Goal: Information Seeking & Learning: Learn about a topic

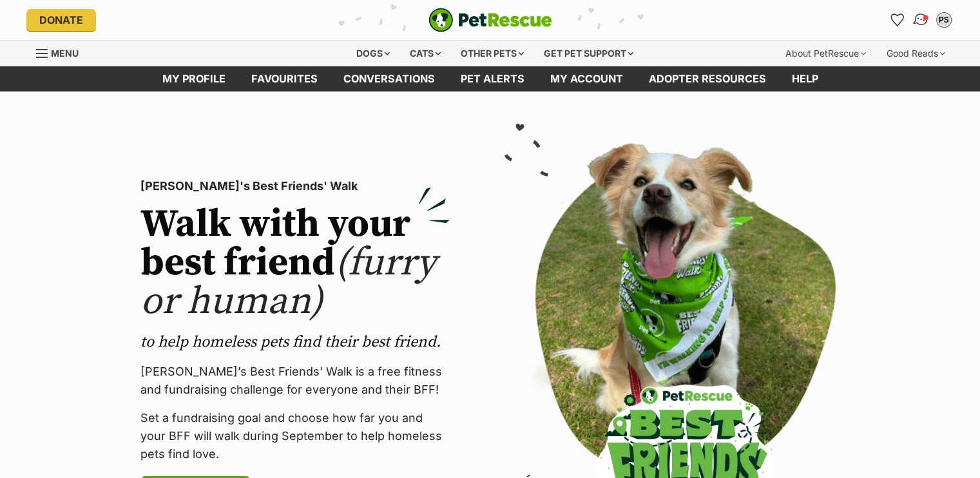
click at [922, 19] on img "Conversations" at bounding box center [920, 20] width 17 height 17
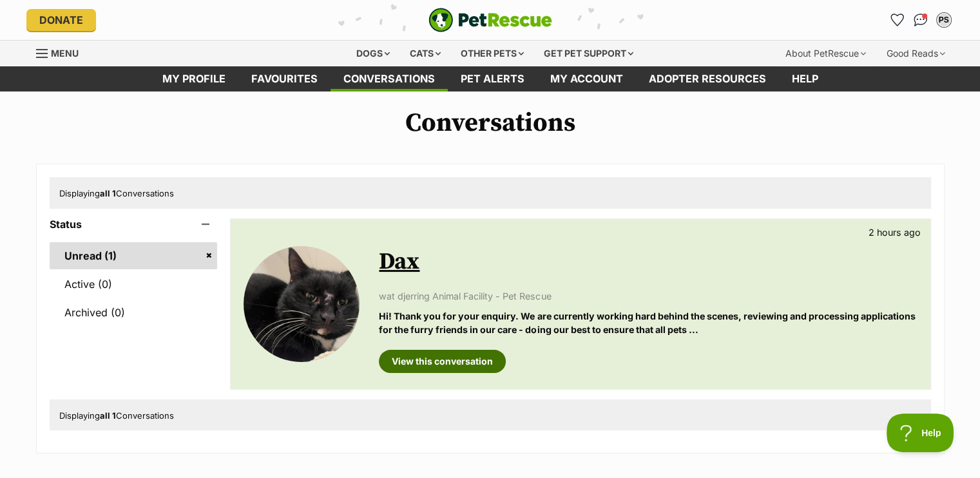
click at [472, 358] on link "View this conversation" at bounding box center [442, 361] width 127 height 23
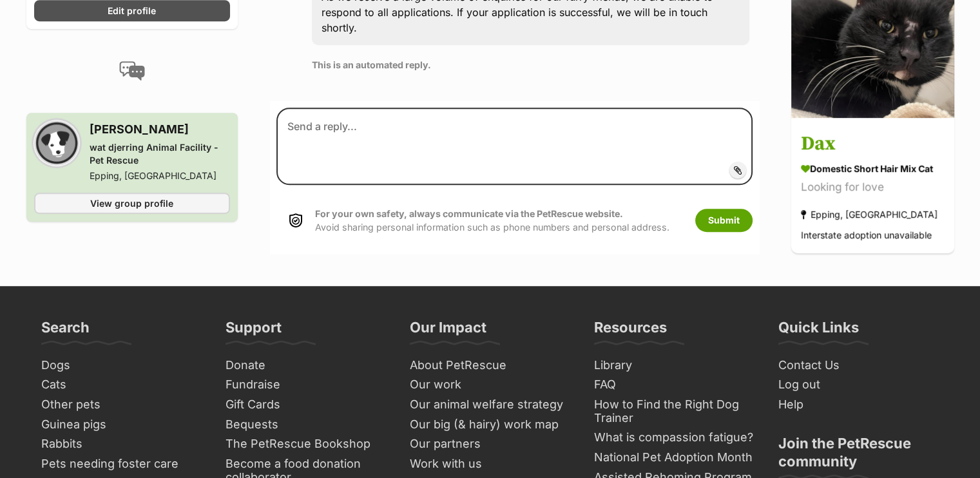
scroll to position [723, 0]
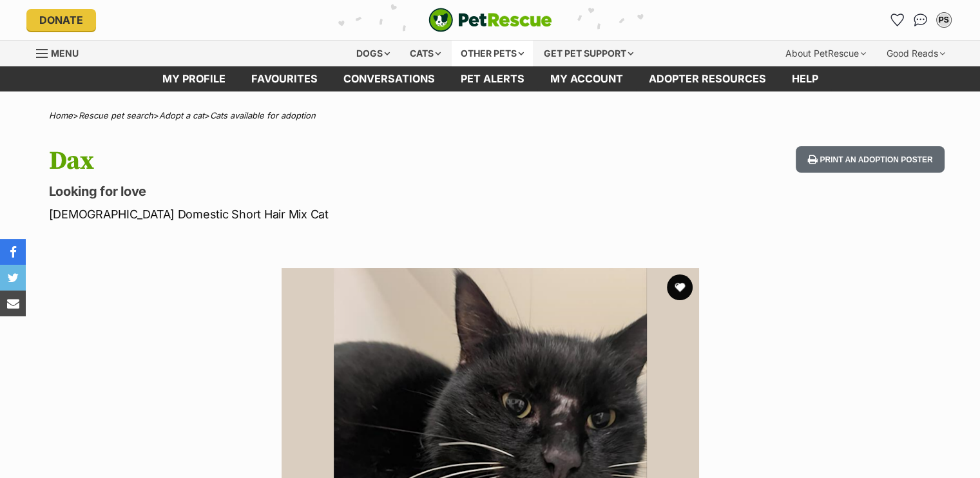
click at [477, 51] on div "Other pets" at bounding box center [492, 54] width 81 height 26
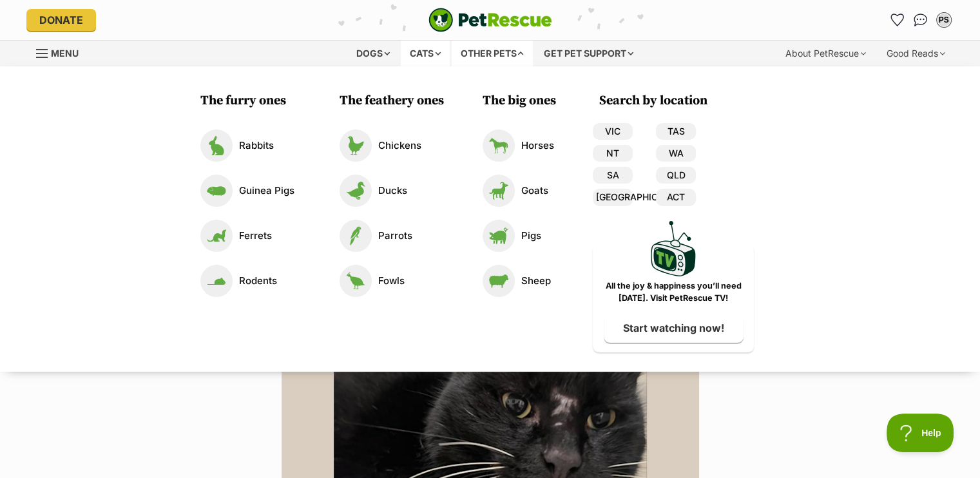
click at [424, 58] on div "Cats" at bounding box center [425, 54] width 49 height 26
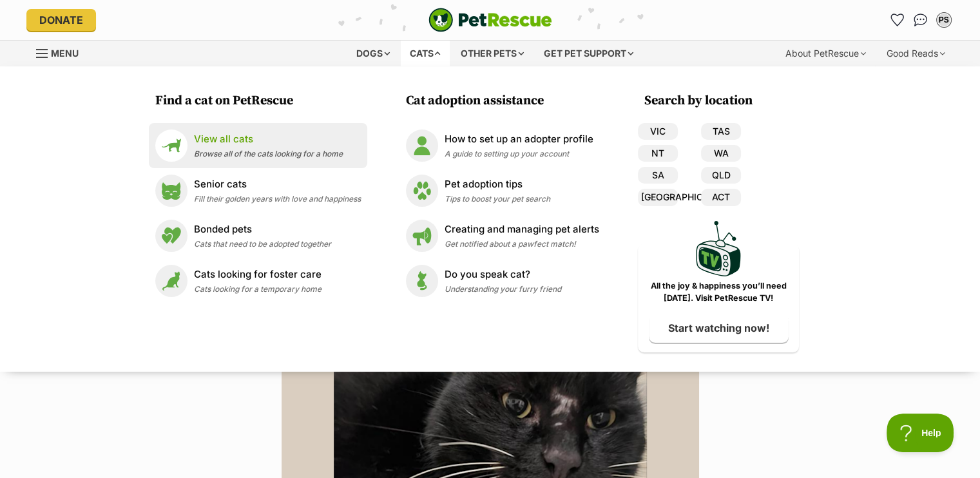
click at [278, 139] on p "View all cats" at bounding box center [268, 139] width 149 height 15
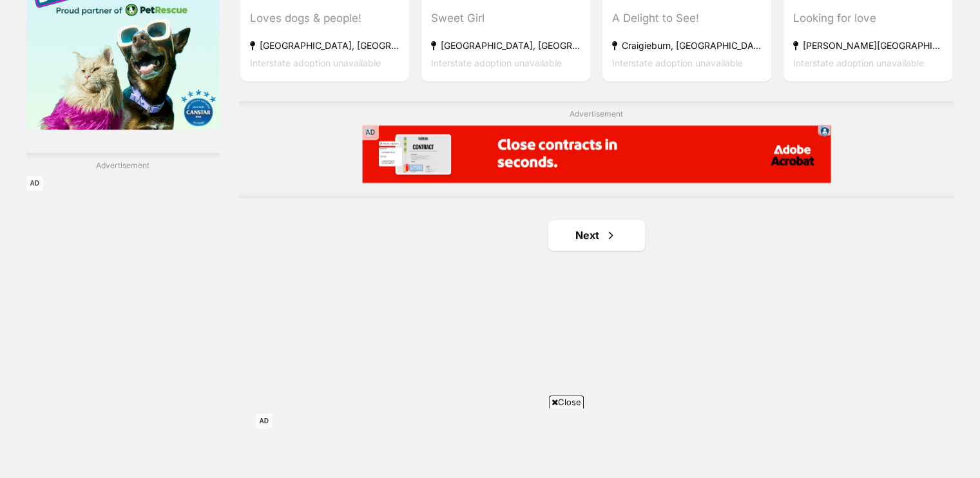
scroll to position [2156, 0]
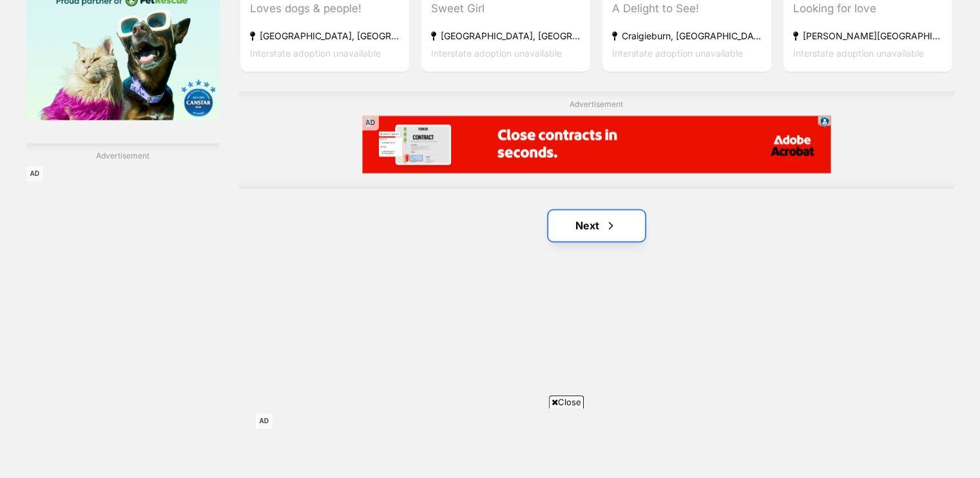
click at [611, 224] on span "Next page" at bounding box center [610, 225] width 13 height 15
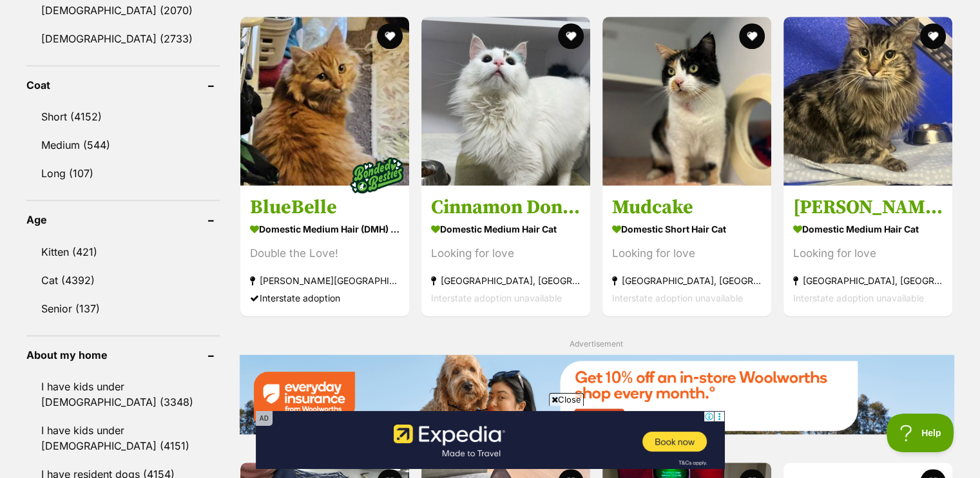
scroll to position [1154, 0]
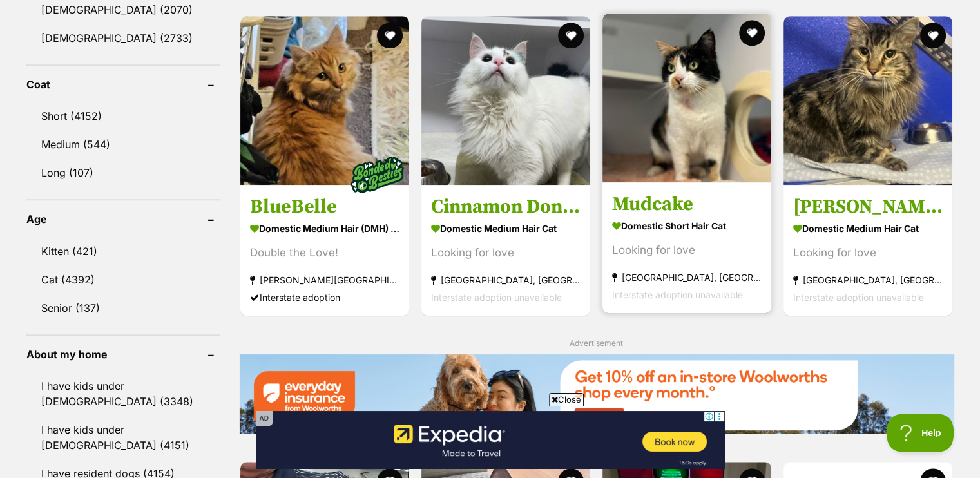
click at [658, 208] on h3 "Mudcake" at bounding box center [686, 203] width 149 height 24
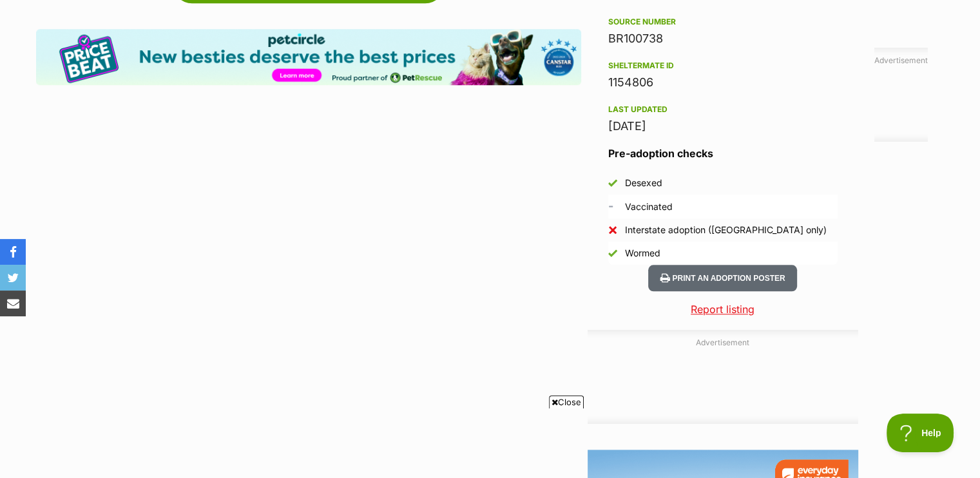
scroll to position [801, 0]
